Goal: Navigation & Orientation: Find specific page/section

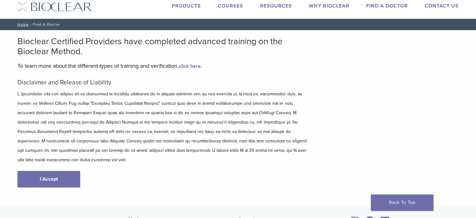
scroll to position [31, 0]
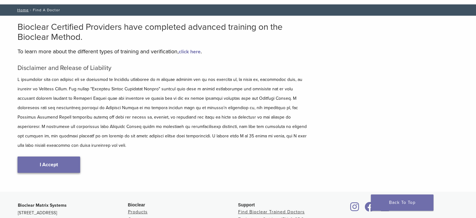
click at [58, 157] on link "I Accept" at bounding box center [49, 164] width 63 height 16
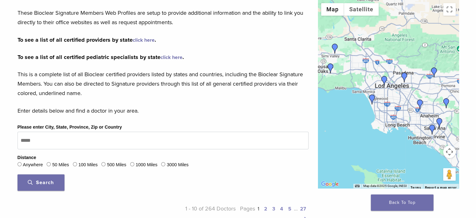
scroll to position [157, 0]
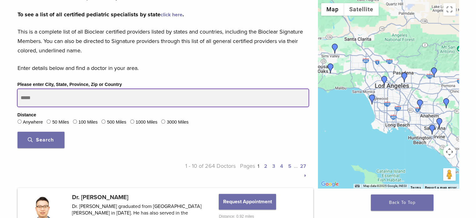
drag, startPoint x: 31, startPoint y: 110, endPoint x: 1, endPoint y: 107, distance: 29.6
click at [13, 107] on div "Please enter City, State, Province, Zip or Country Distance Anywhere 50 Miles 1…" at bounding box center [163, 116] width 301 height 72
type input "*****"
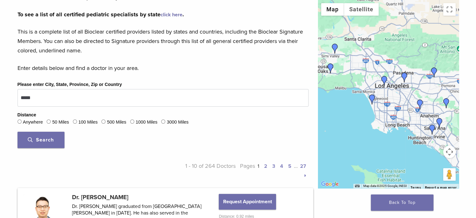
click at [52, 126] on label "50 Miles" at bounding box center [60, 122] width 17 height 7
click at [39, 148] on button "Search" at bounding box center [41, 140] width 47 height 16
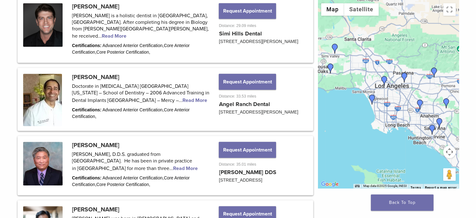
scroll to position [752, 0]
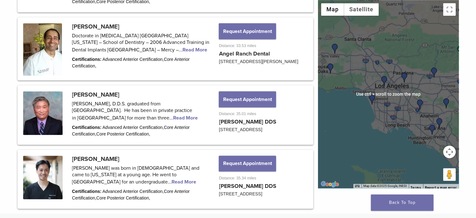
click at [390, 79] on img "Dr. Henry Chung" at bounding box center [385, 81] width 10 height 10
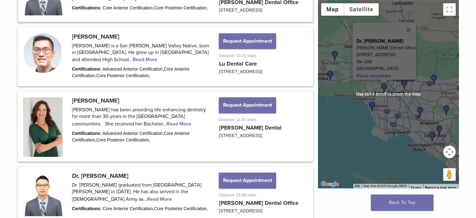
scroll to position [350, 0]
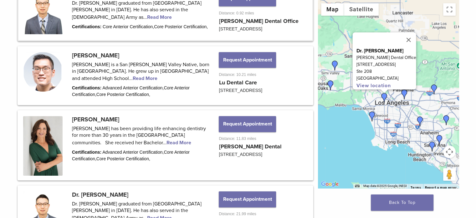
drag, startPoint x: 396, startPoint y: 96, endPoint x: 396, endPoint y: 108, distance: 11.9
click at [396, 108] on div "Dr. [PERSON_NAME] [PERSON_NAME] Dental Office [STREET_ADDRESS] View location" at bounding box center [388, 94] width 141 height 188
click at [410, 93] on img "Dr. Benjamin Lu" at bounding box center [405, 95] width 10 height 10
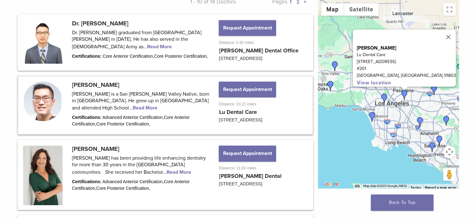
scroll to position [235, 0]
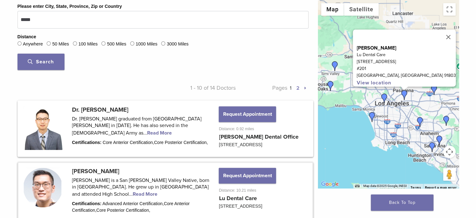
click at [300, 91] on link "2" at bounding box center [298, 88] width 3 height 6
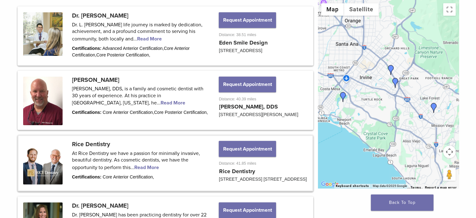
scroll to position [203, 0]
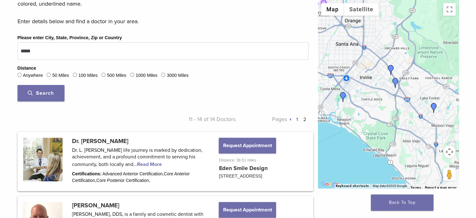
click at [298, 122] on link "1" at bounding box center [297, 119] width 2 height 6
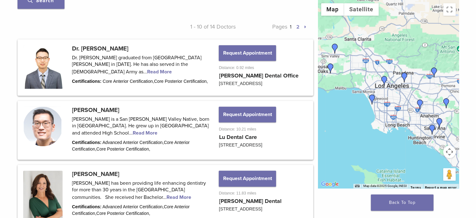
scroll to position [297, 0]
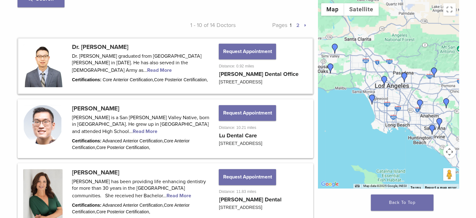
click at [106, 85] on link at bounding box center [165, 66] width 294 height 54
click at [104, 89] on link at bounding box center [165, 66] width 294 height 54
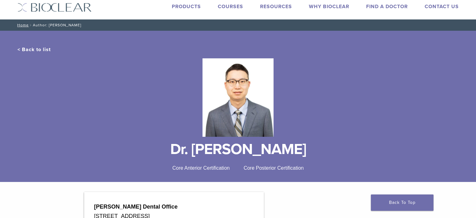
scroll to position [1, 0]
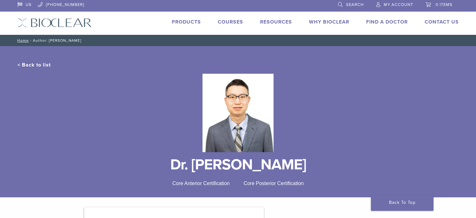
click at [330, 24] on link "Why Bioclear" at bounding box center [329, 22] width 40 height 6
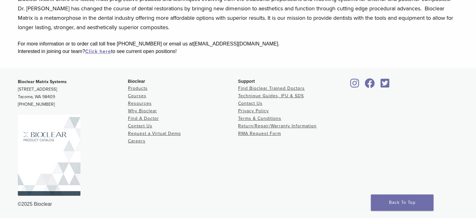
scroll to position [220, 0]
